Goal: Information Seeking & Learning: Learn about a topic

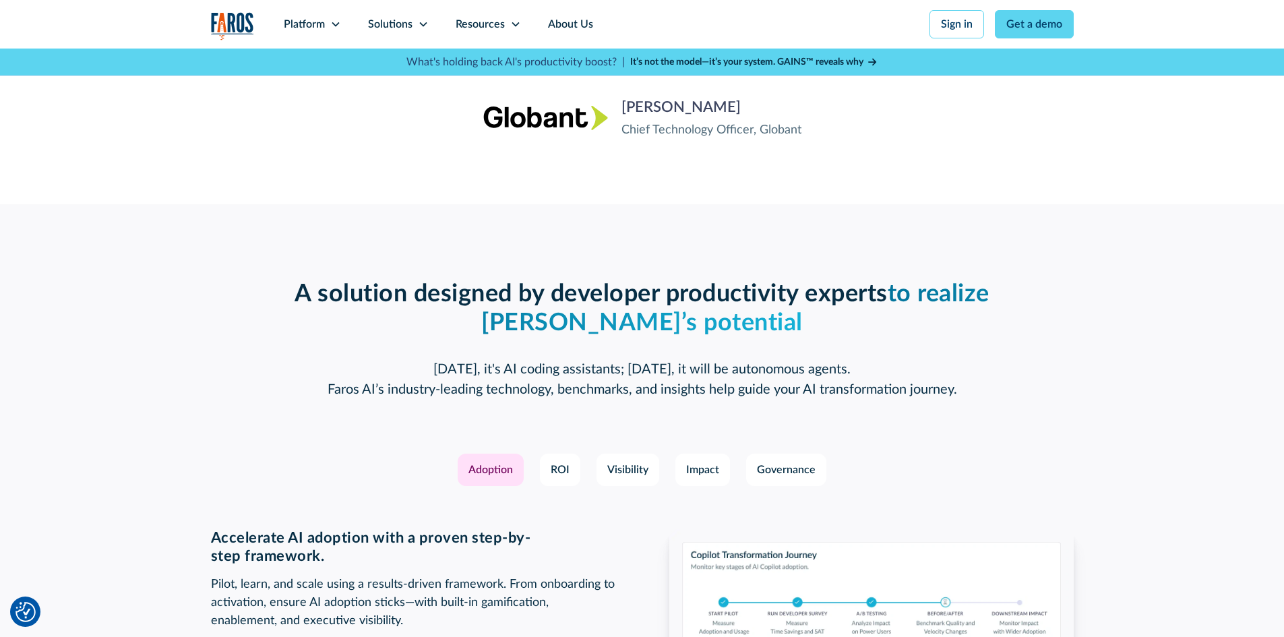
scroll to position [1820, 0]
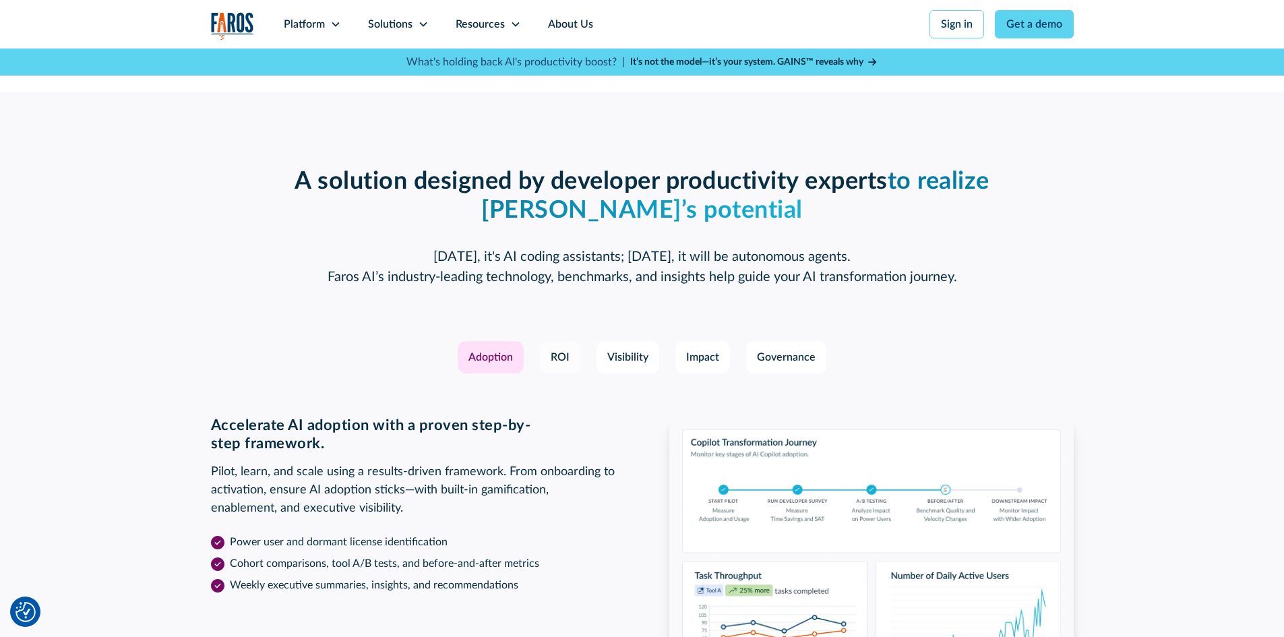
click at [561, 356] on div "ROI" at bounding box center [560, 357] width 19 height 16
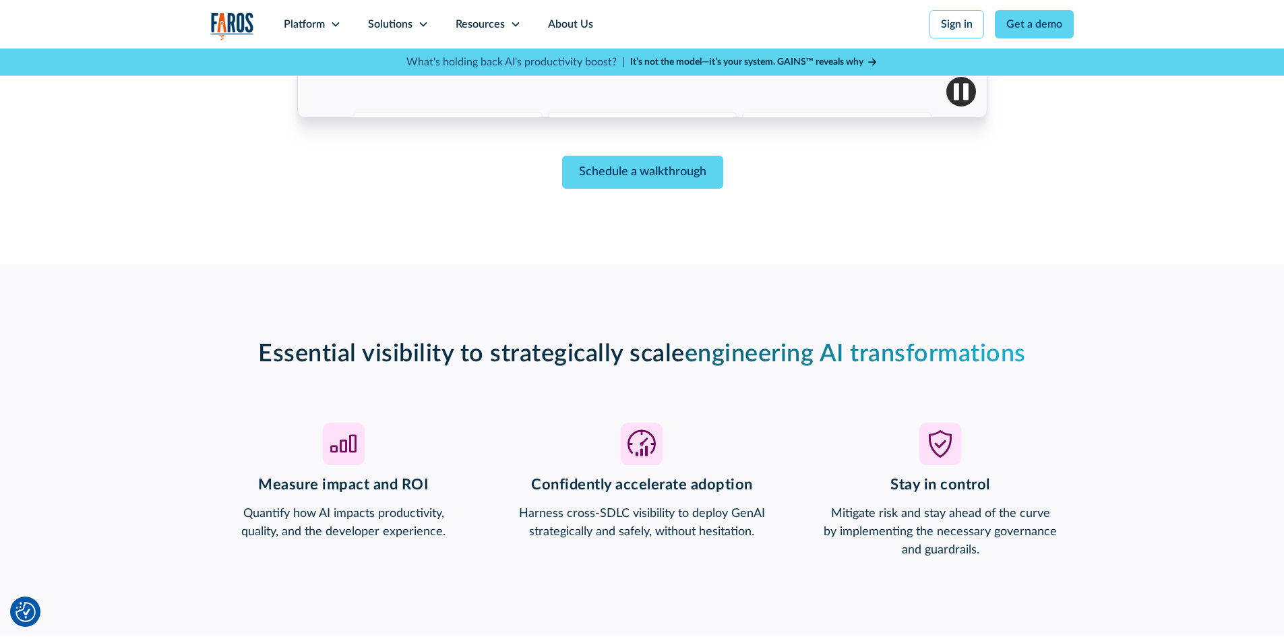
scroll to position [809, 0]
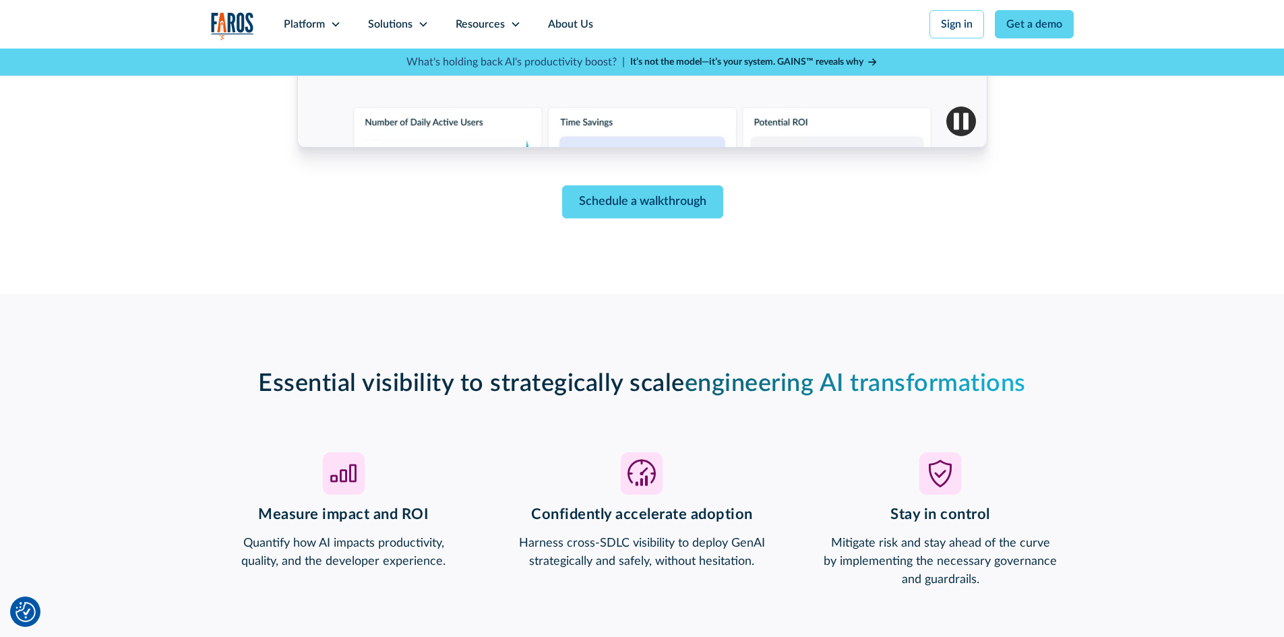
click at [724, 59] on strong "It’s not the model—it’s your system. GAINS™ reveals why" at bounding box center [746, 61] width 233 height 9
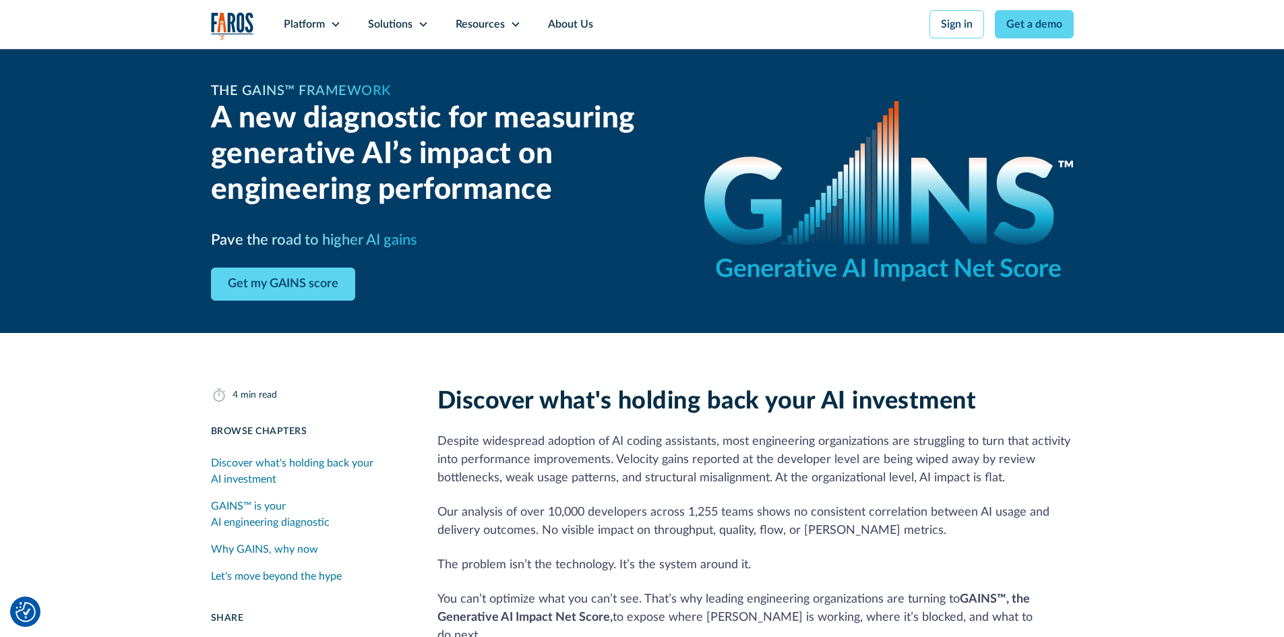
click at [351, 555] on link "Why GAINS, why now" at bounding box center [308, 549] width 194 height 27
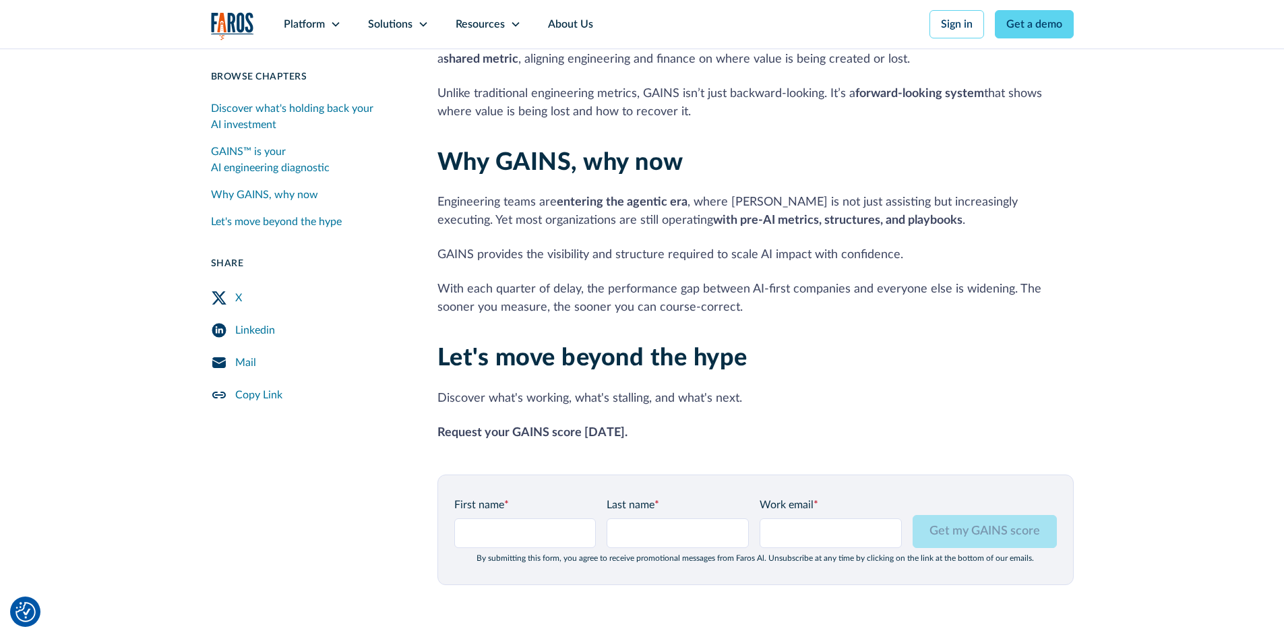
scroll to position [1442, 0]
